Goal: Transaction & Acquisition: Purchase product/service

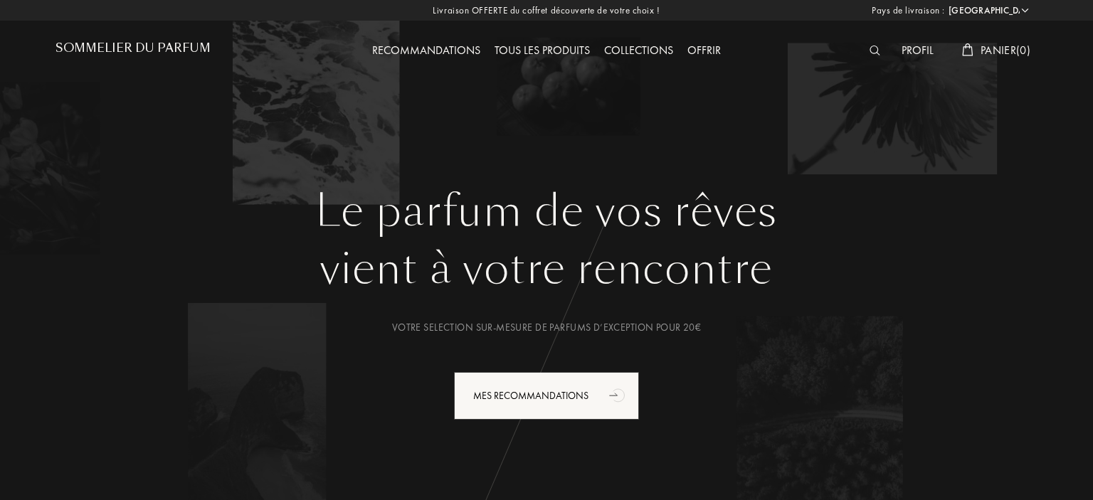
select select "FR"
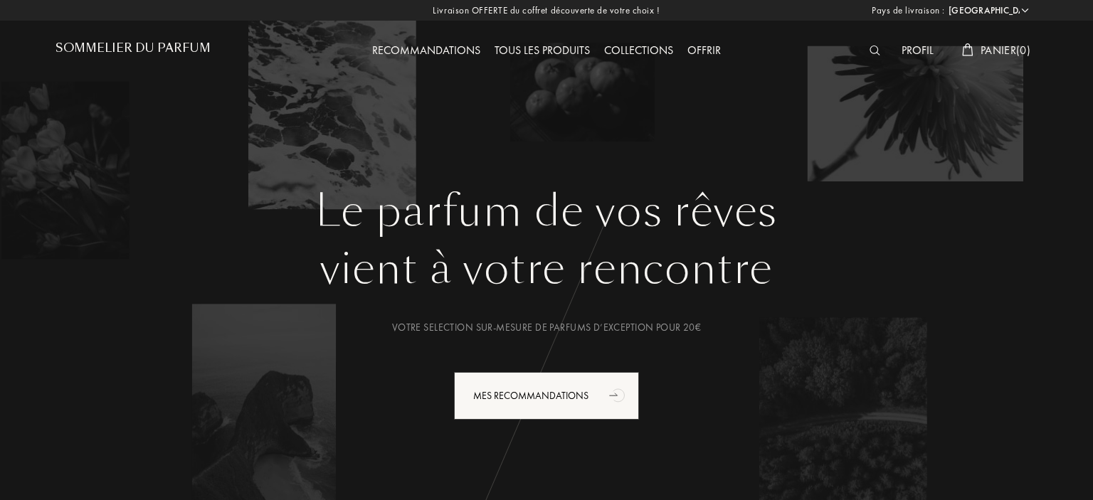
click at [875, 52] on img at bounding box center [875, 51] width 11 height 10
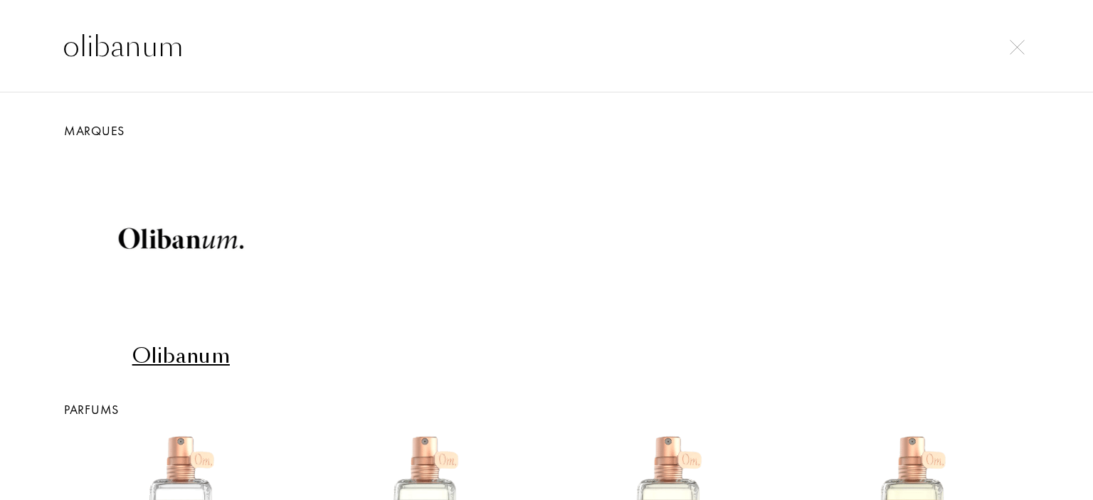
type input "olibanum"
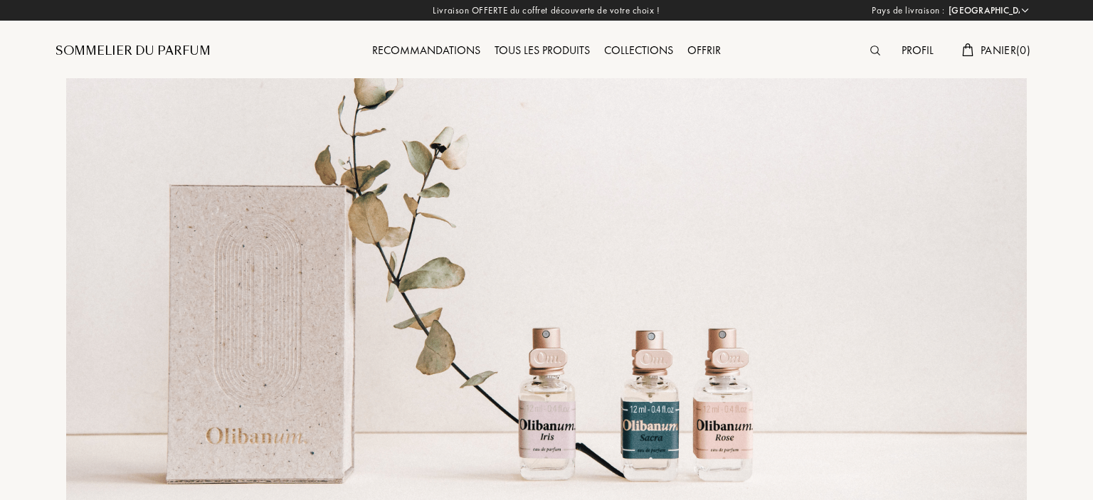
select select "FR"
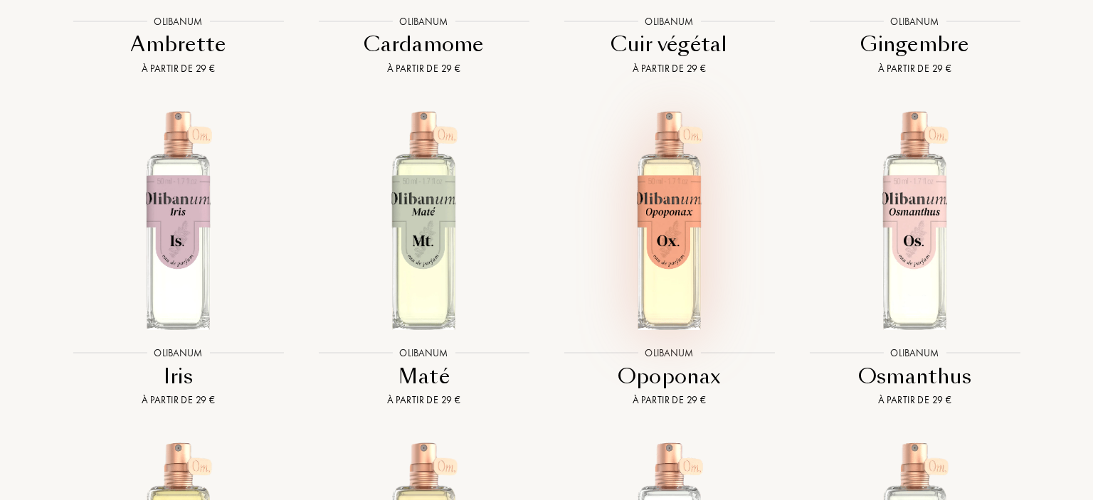
scroll to position [2555, 0]
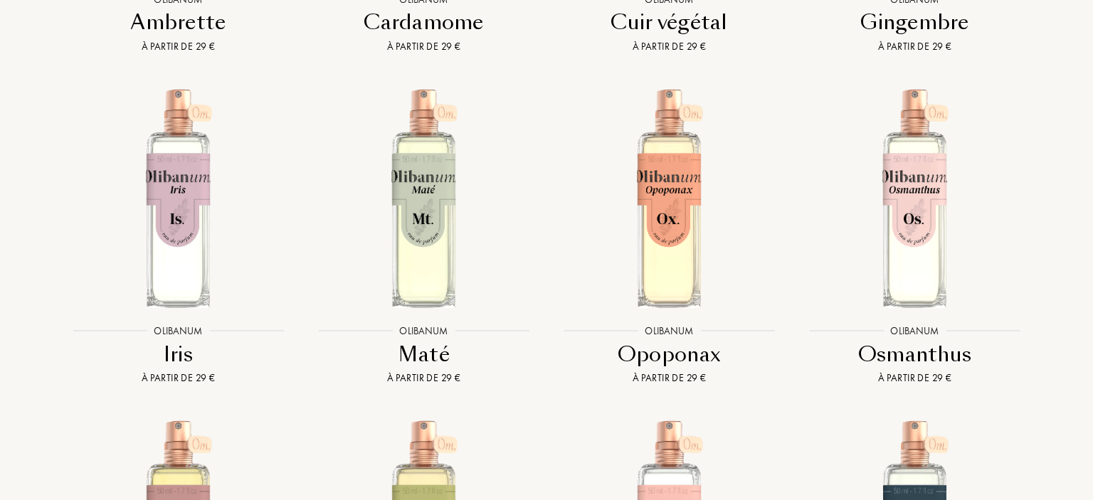
click at [682, 355] on div "Opoponax" at bounding box center [669, 355] width 234 height 28
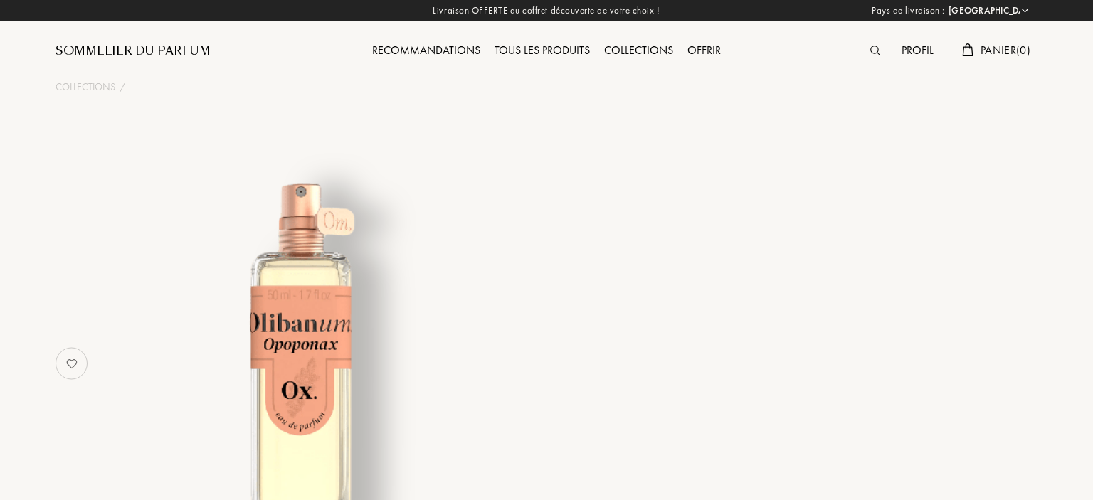
select select "FR"
